Goal: Task Accomplishment & Management: Use online tool/utility

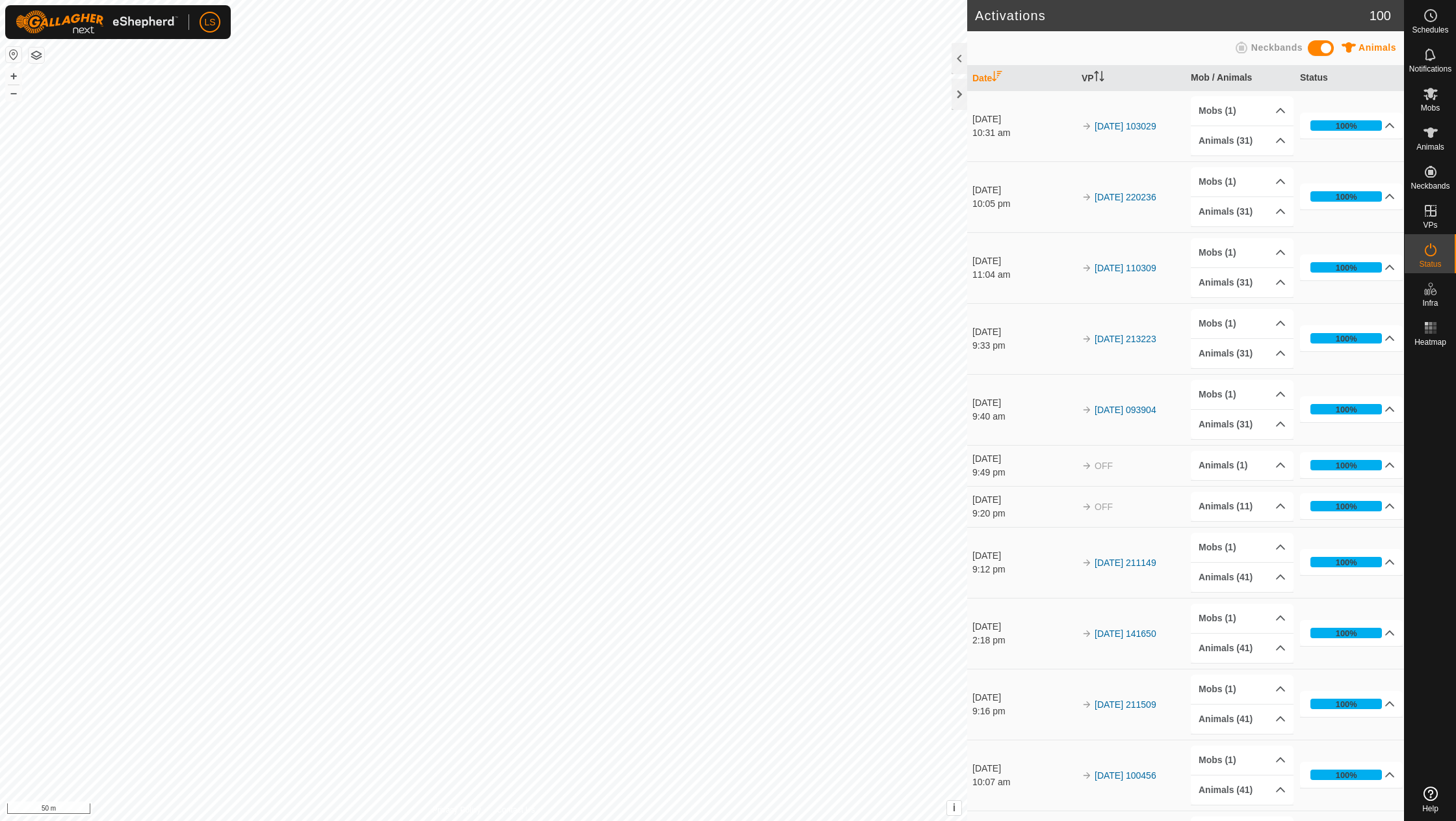
click at [10, 91] on button "–" at bounding box center [13, 93] width 16 height 16
click at [1430, 211] on icon at bounding box center [1431, 211] width 12 height 12
click at [1345, 208] on link "In Rotation" at bounding box center [1348, 210] width 112 height 26
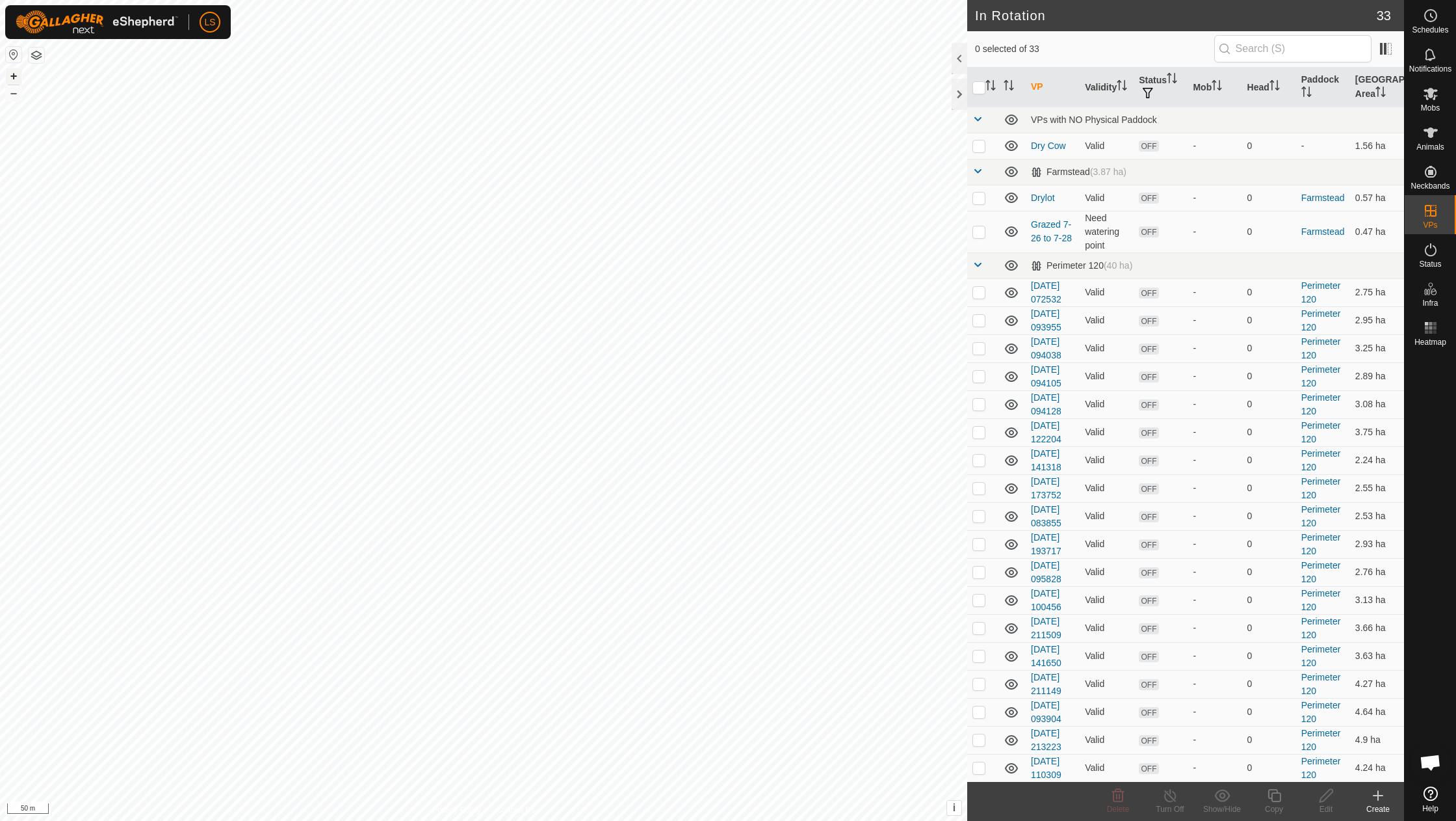
click at [9, 77] on button "+" at bounding box center [13, 76] width 16 height 16
click at [1376, 801] on icon at bounding box center [1378, 796] width 16 height 16
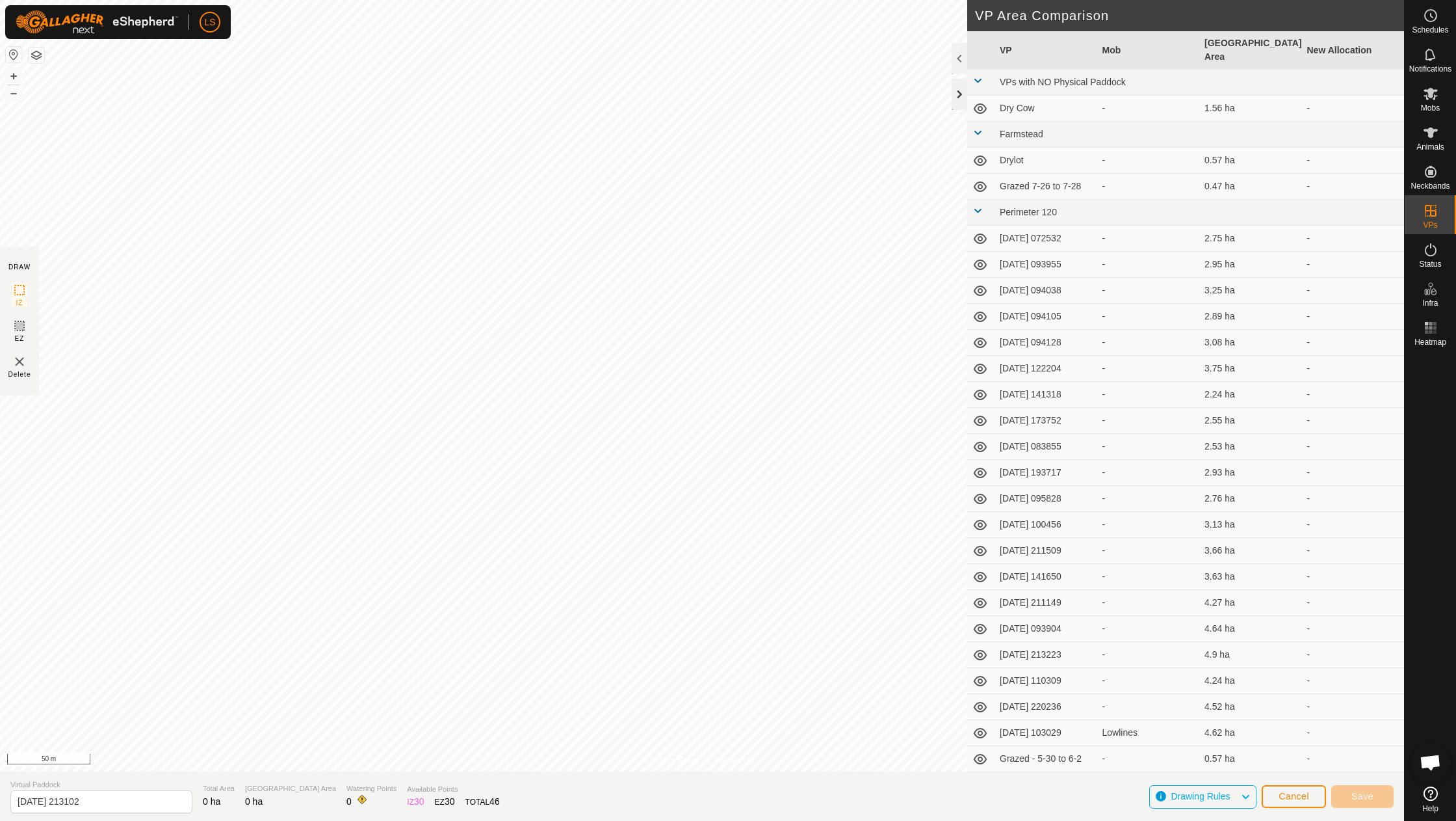
click at [960, 93] on div at bounding box center [960, 94] width 16 height 31
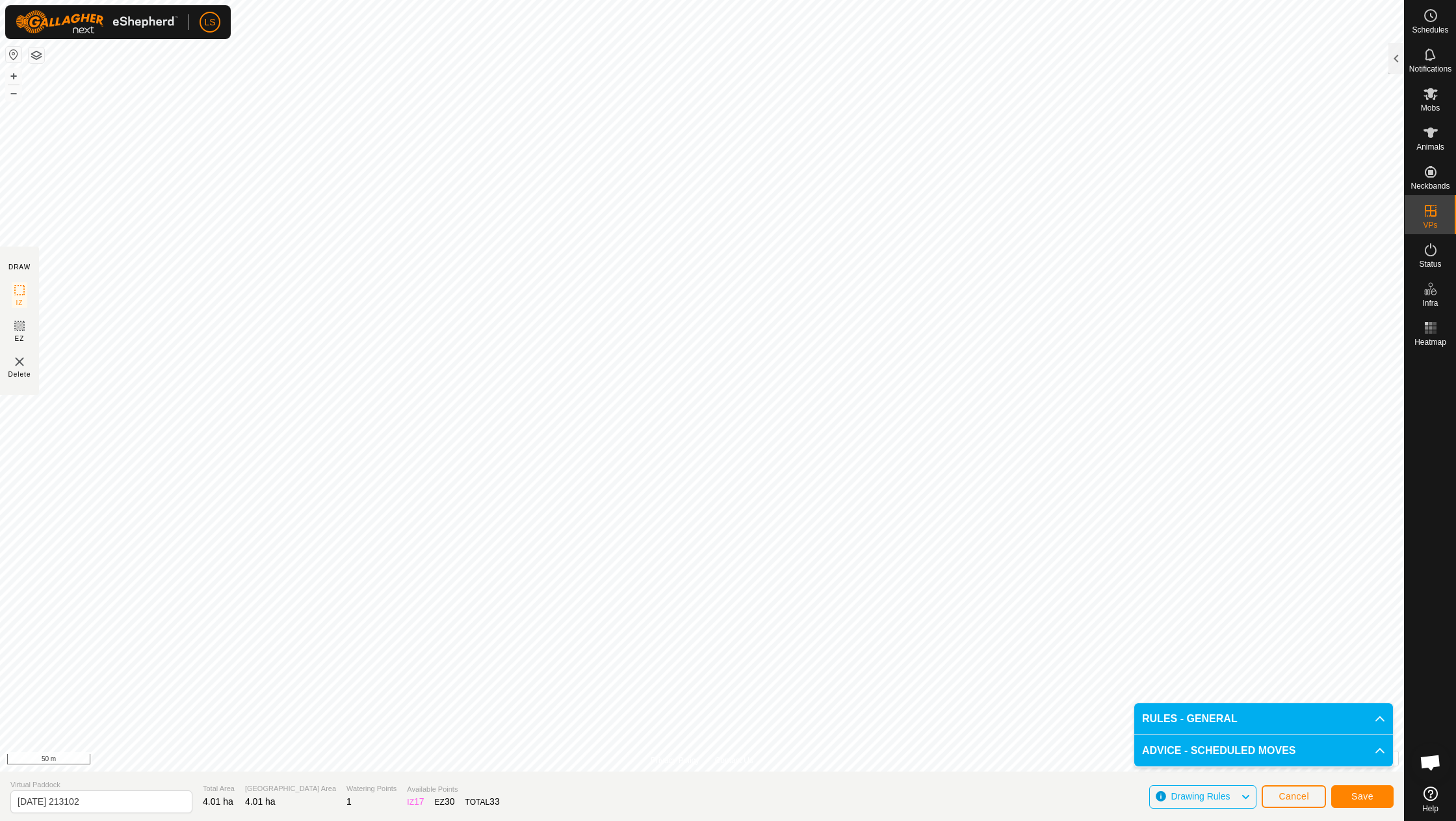
click at [1355, 789] on button "Save" at bounding box center [1363, 796] width 62 height 23
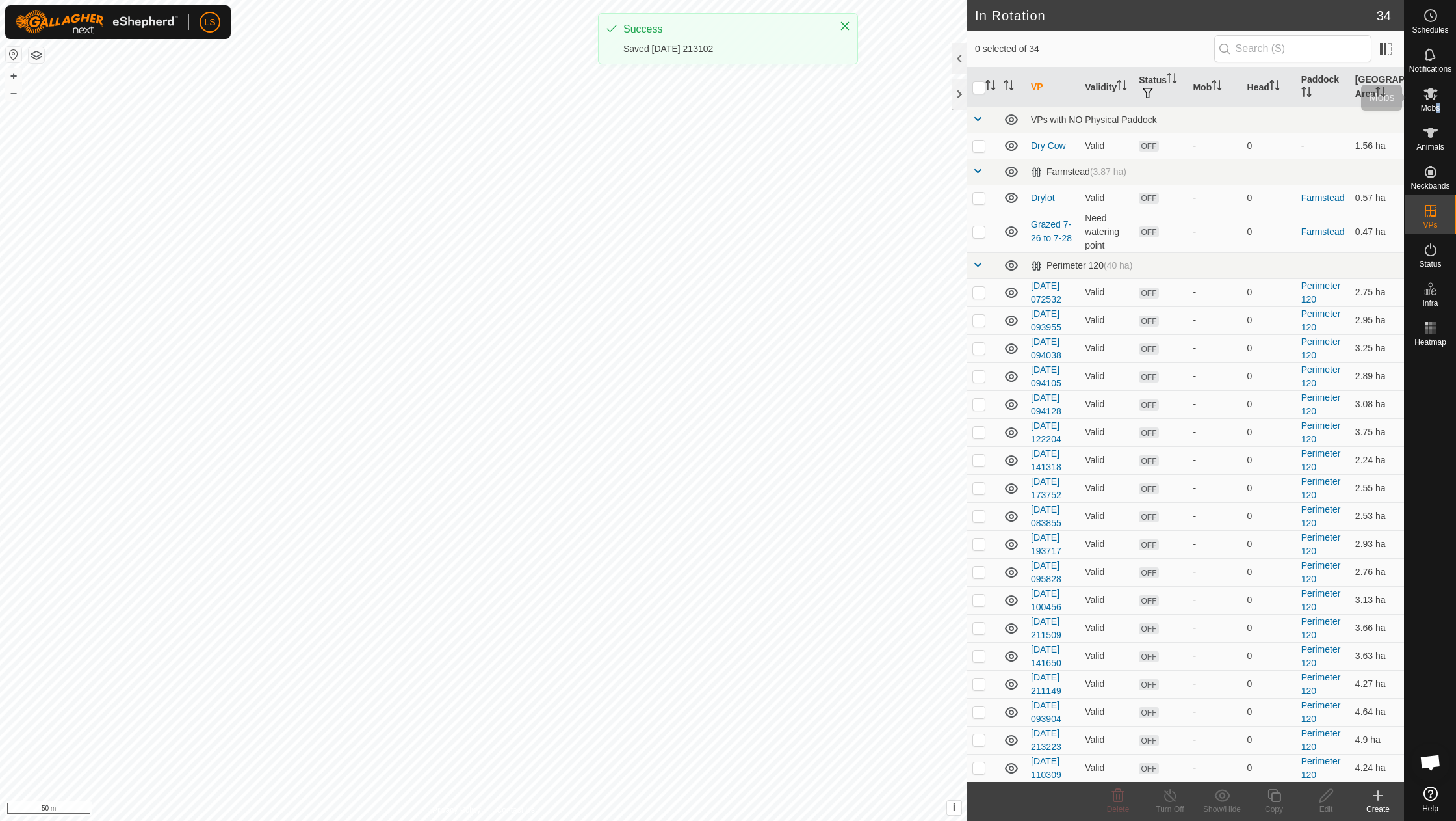
click at [1438, 108] on span "Mobs" at bounding box center [1431, 108] width 19 height 8
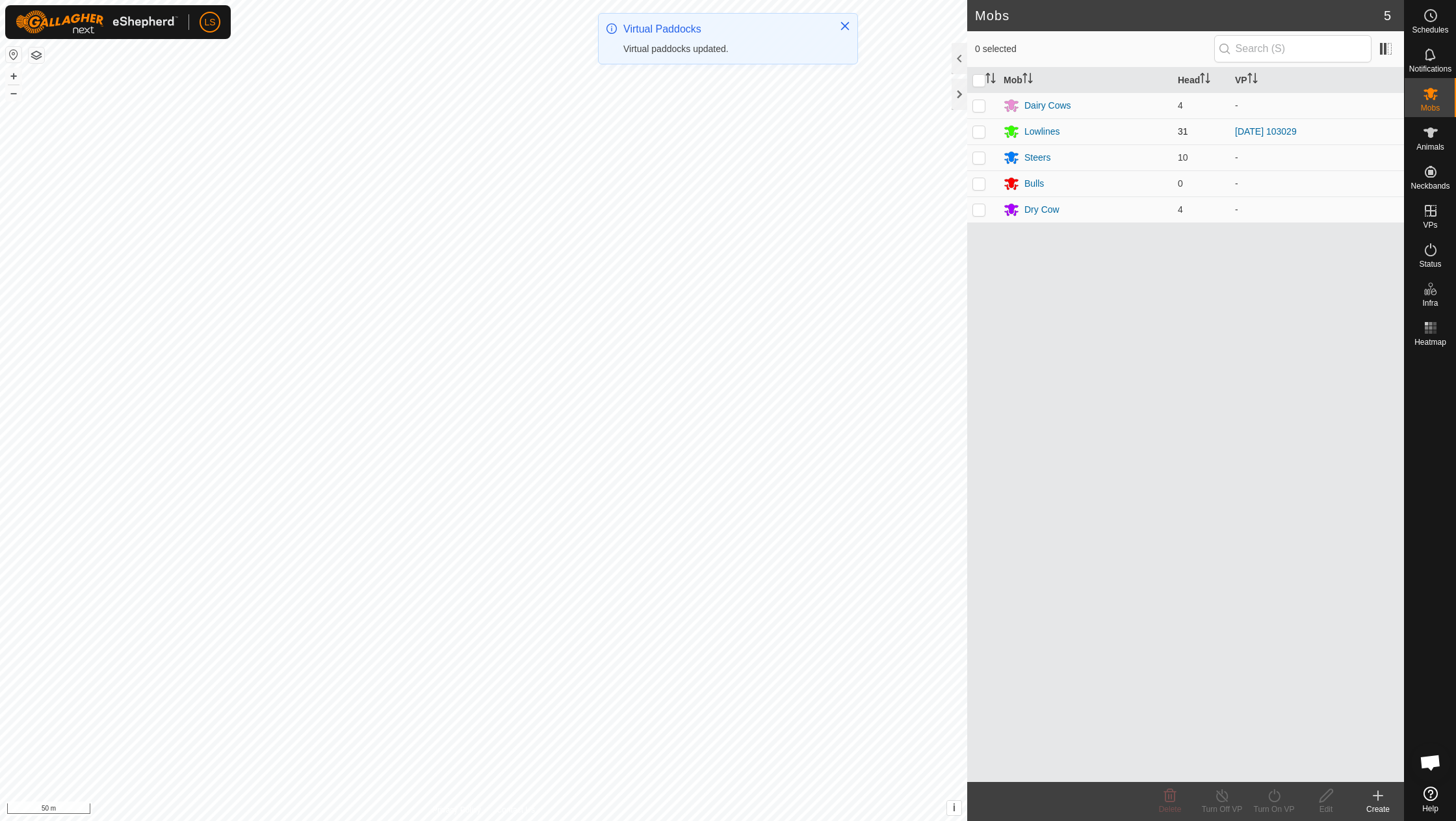
click at [979, 126] on p-checkbox at bounding box center [979, 131] width 13 height 10
checkbox input "true"
click at [1279, 803] on icon at bounding box center [1275, 796] width 16 height 16
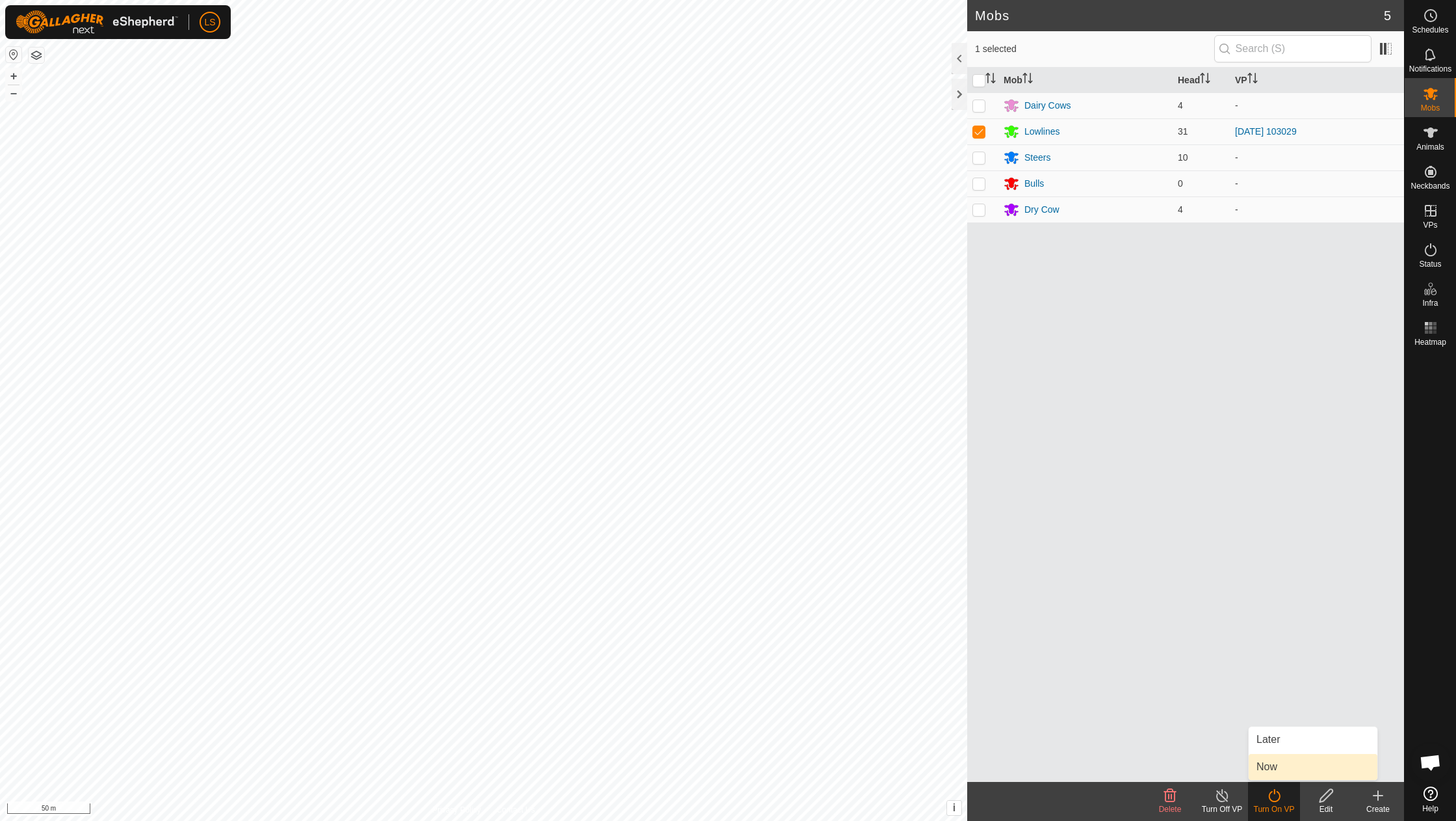
click at [1290, 777] on link "Now" at bounding box center [1313, 767] width 129 height 26
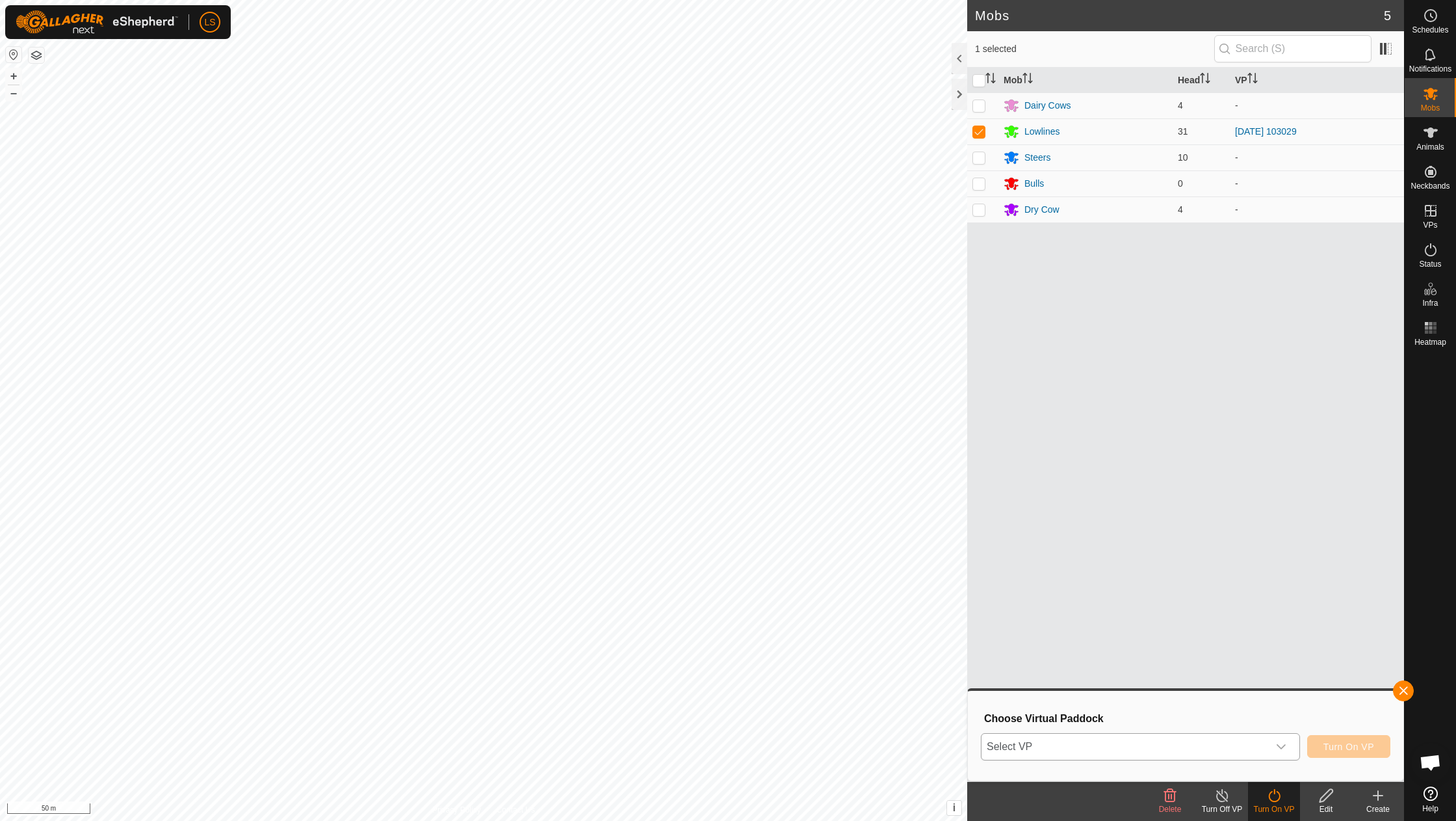
click at [1282, 750] on icon "dropdown trigger" at bounding box center [1281, 746] width 10 height 10
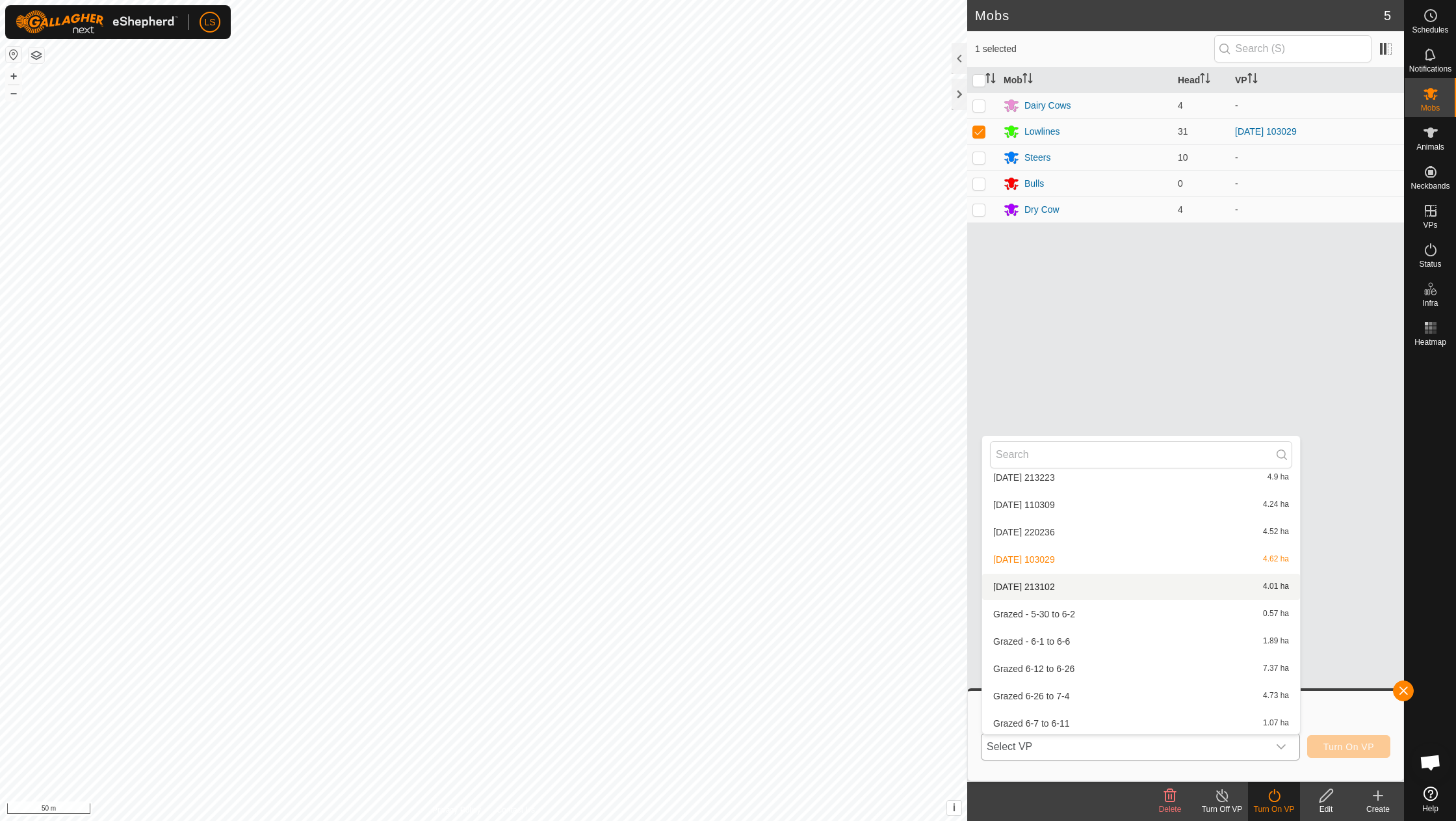
scroll to position [620, 0]
click at [1052, 574] on li "[DATE] 213102 4.01 ha" at bounding box center [1141, 585] width 318 height 26
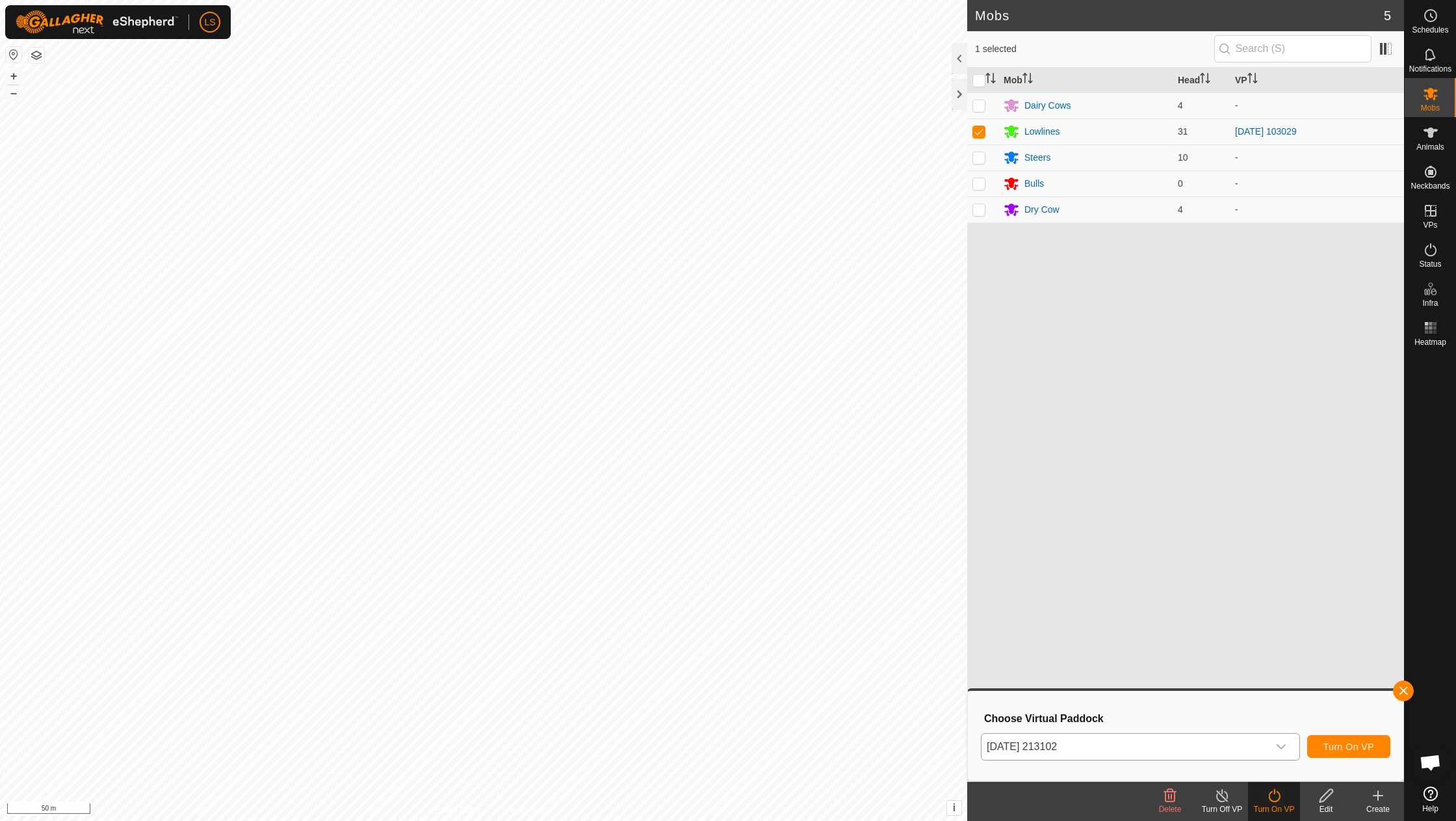
click at [1351, 752] on span "Turn On VP" at bounding box center [1349, 746] width 51 height 10
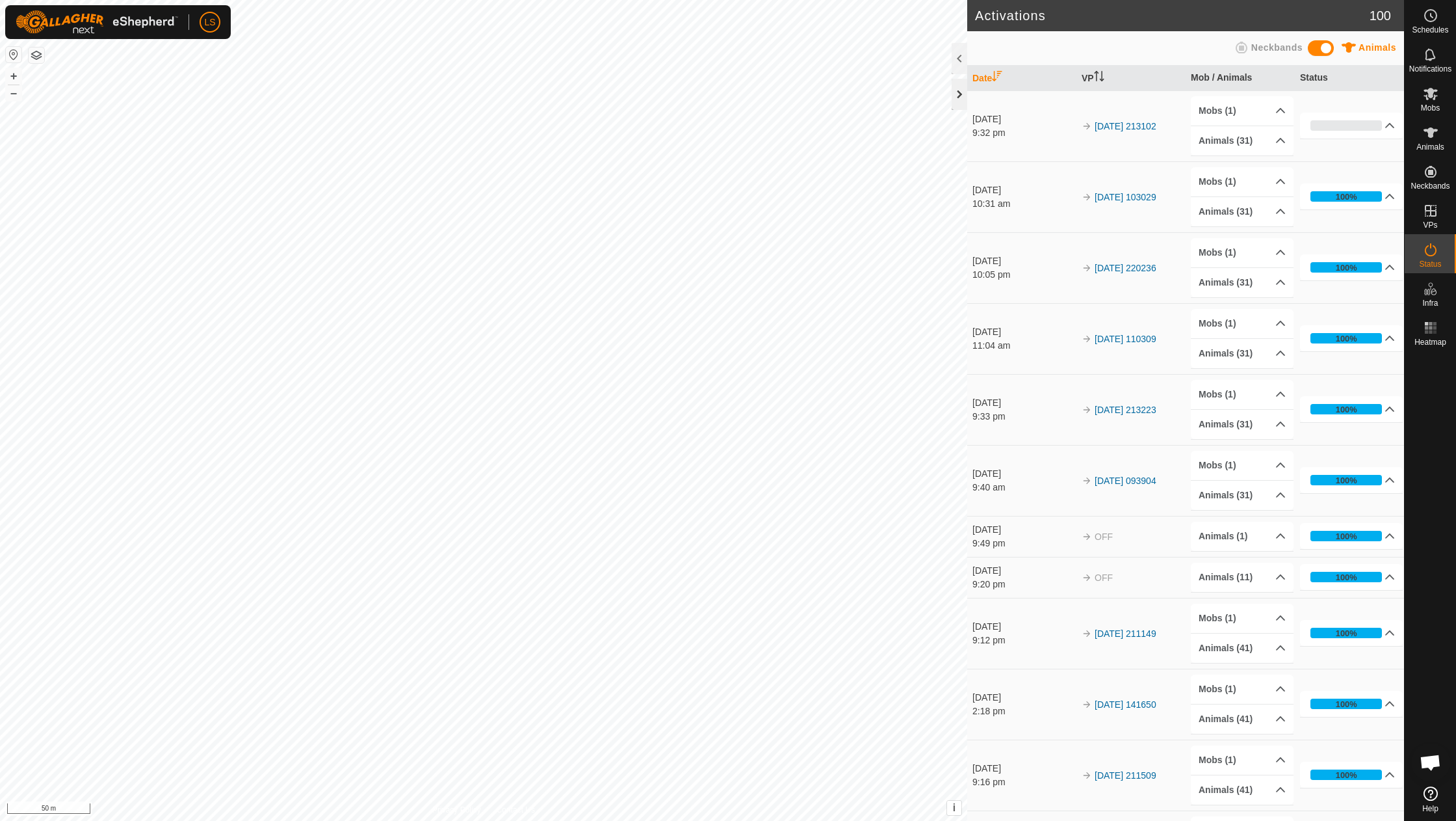
click at [960, 92] on div at bounding box center [960, 94] width 16 height 31
